Goal: Task Accomplishment & Management: Manage account settings

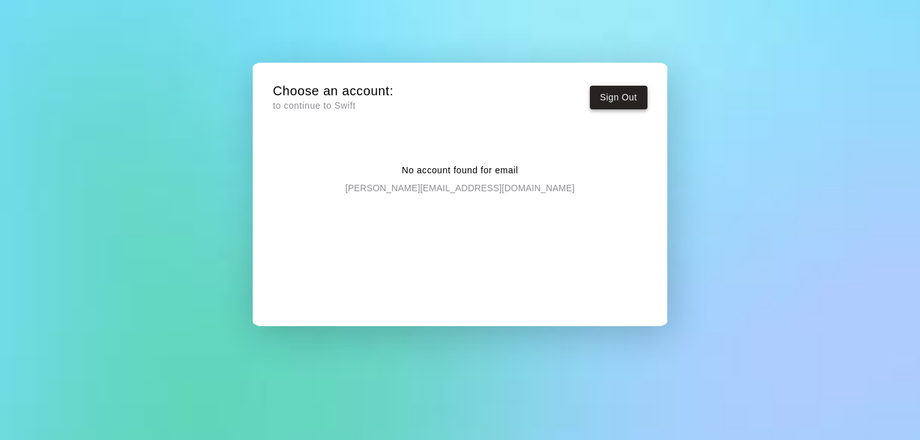
click at [608, 97] on button "Sign Out" at bounding box center [619, 98] width 58 height 24
click at [333, 104] on p "to continue to Swift" at bounding box center [333, 105] width 121 height 13
click at [439, 184] on p "[PERSON_NAME][EMAIL_ADDRESS][DOMAIN_NAME]" at bounding box center [460, 185] width 230 height 17
click at [452, 187] on p "[PERSON_NAME][EMAIL_ADDRESS][DOMAIN_NAME]" at bounding box center [460, 185] width 230 height 17
click at [617, 99] on button "Sign Out" at bounding box center [619, 98] width 58 height 24
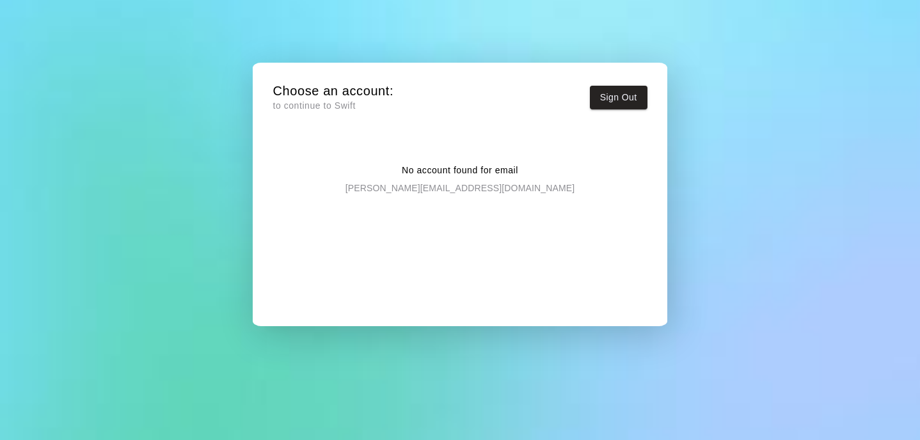
click at [313, 99] on p "to continue to Swift" at bounding box center [333, 105] width 121 height 13
click at [471, 186] on p "[PERSON_NAME][EMAIL_ADDRESS][DOMAIN_NAME]" at bounding box center [460, 185] width 230 height 17
click at [610, 97] on button "Sign Out" at bounding box center [619, 98] width 58 height 24
click at [627, 90] on button "Sign Out" at bounding box center [619, 98] width 58 height 24
